Goal: Task Accomplishment & Management: Use online tool/utility

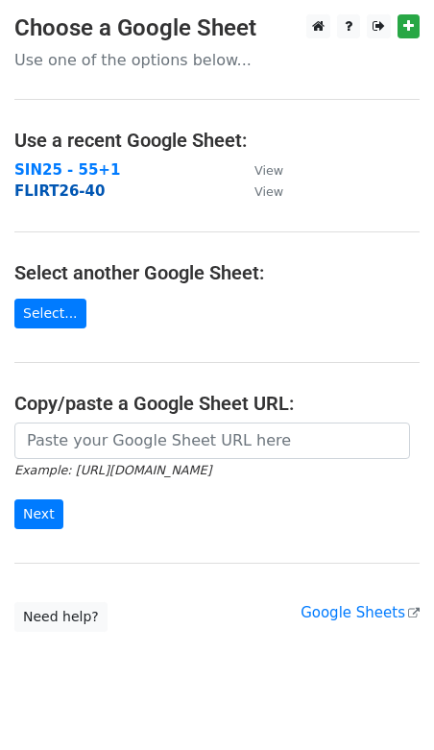
click at [62, 196] on strong "FLIRT26-40" at bounding box center [59, 191] width 90 height 17
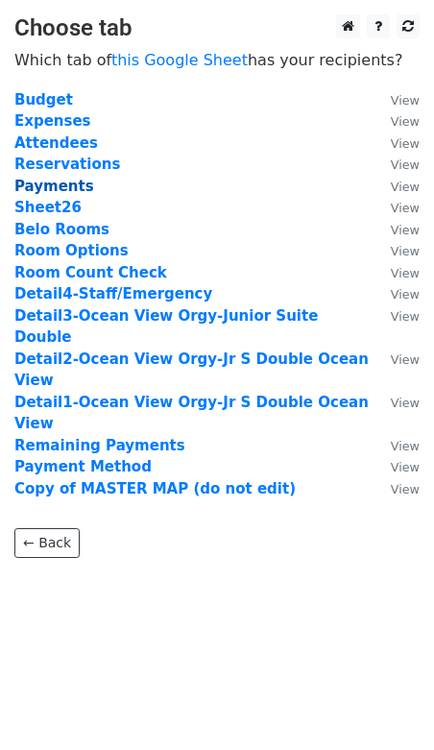
click at [63, 187] on strong "Payments" at bounding box center [54, 186] width 80 height 17
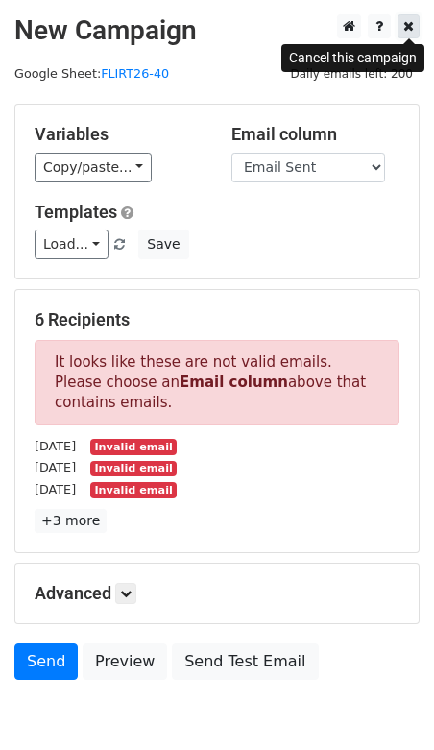
click at [411, 24] on icon at bounding box center [408, 25] width 11 height 13
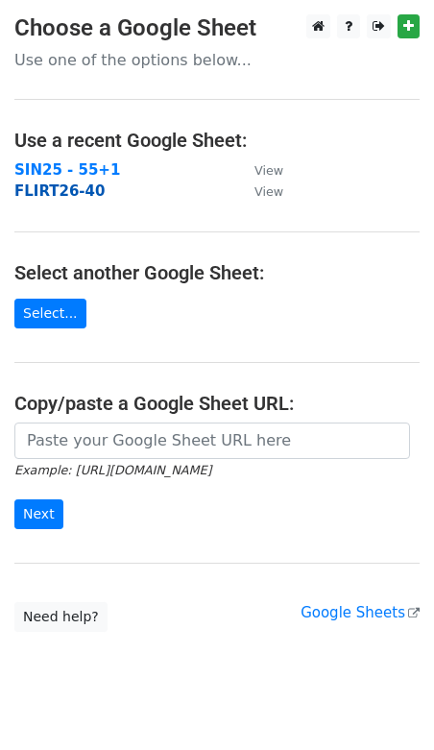
click at [78, 193] on strong "FLIRT26-40" at bounding box center [59, 191] width 90 height 17
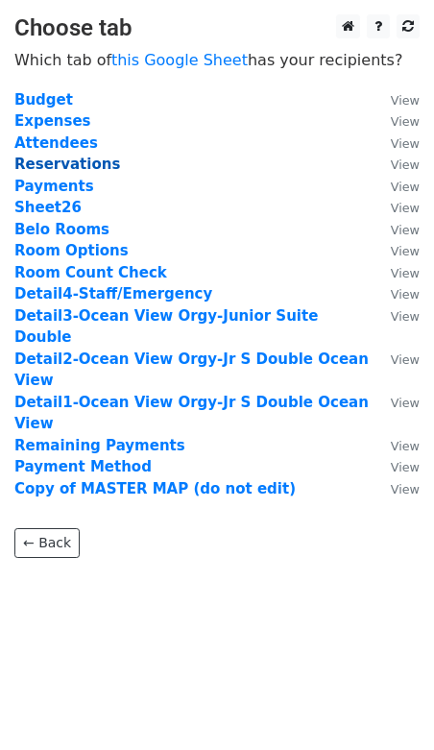
click at [82, 164] on strong "Reservations" at bounding box center [67, 164] width 106 height 17
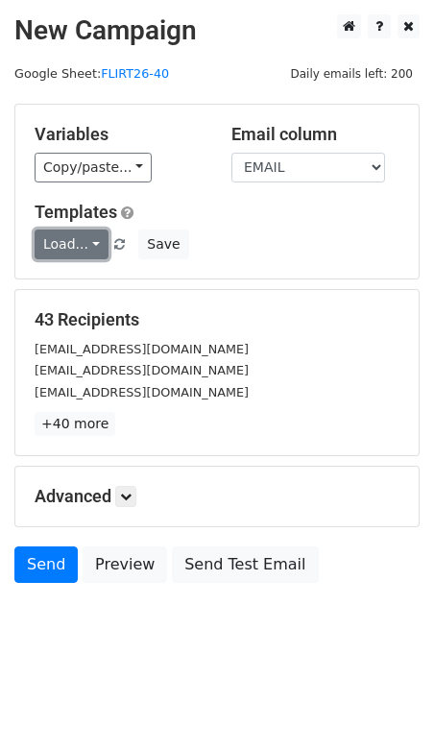
click at [97, 246] on link "Load..." at bounding box center [72, 245] width 74 height 30
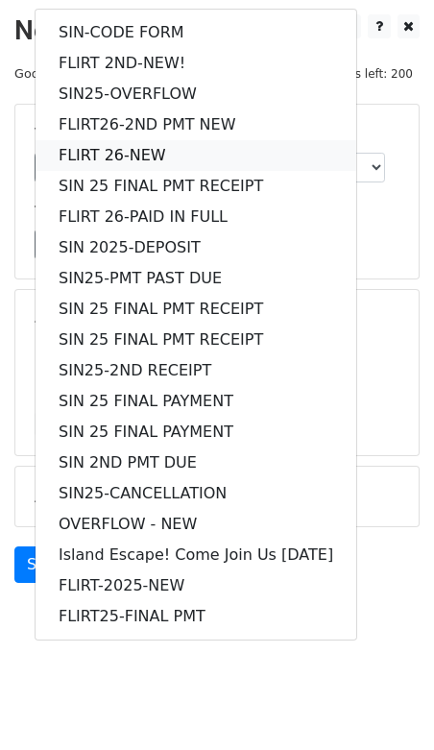
click at [123, 160] on link "FLIRT 26-NEW" at bounding box center [196, 155] width 321 height 31
